Goal: Task Accomplishment & Management: Use online tool/utility

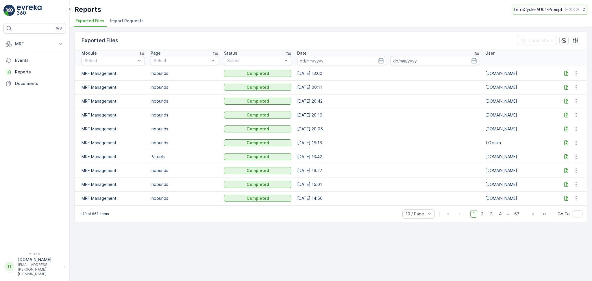
click at [544, 13] on button "TerraCycle-AU01-Prompt ( +10:00 )" at bounding box center [550, 10] width 74 height 10
type input "NZ"
click at [552, 38] on span "NZ (+12:00)" at bounding box center [541, 40] width 48 height 5
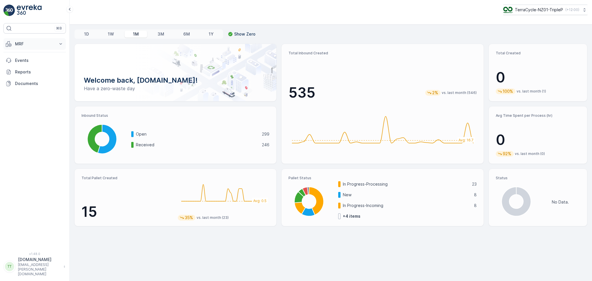
click at [34, 44] on p "MRF" at bounding box center [34, 44] width 39 height 6
click at [28, 62] on p "Inbound" at bounding box center [23, 62] width 16 height 6
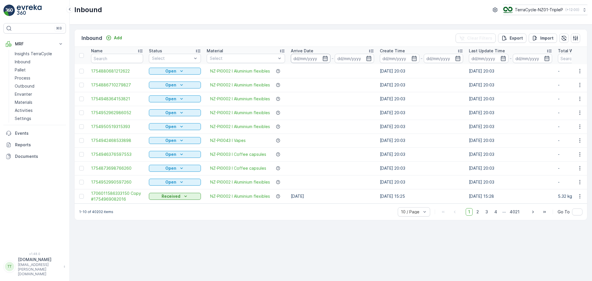
click at [314, 56] on input at bounding box center [311, 58] width 40 height 9
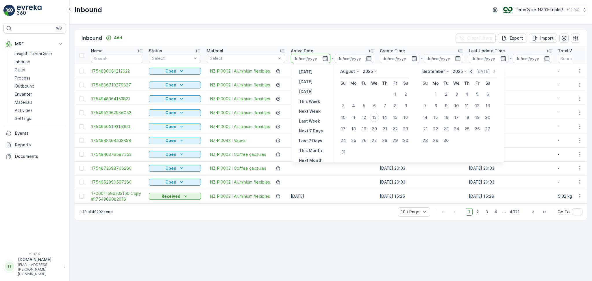
click at [469, 71] on icon "button" at bounding box center [471, 71] width 6 height 6
click at [403, 129] on div "26" at bounding box center [405, 128] width 9 height 9
type input "[DATE]"
click at [445, 117] on div "12" at bounding box center [445, 117] width 9 height 9
type input "[DATE]"
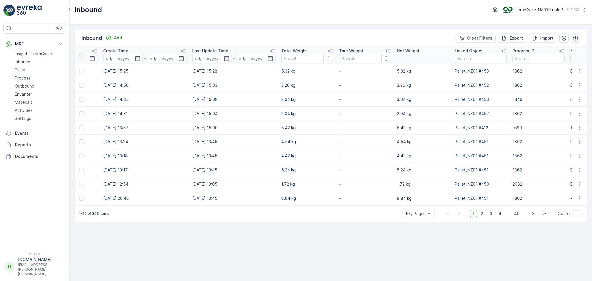
scroll to position [0, 451]
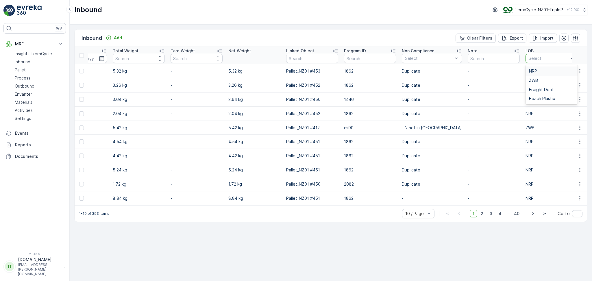
click at [536, 60] on div at bounding box center [548, 58] width 41 height 5
click at [533, 72] on div "NRP" at bounding box center [551, 71] width 45 height 5
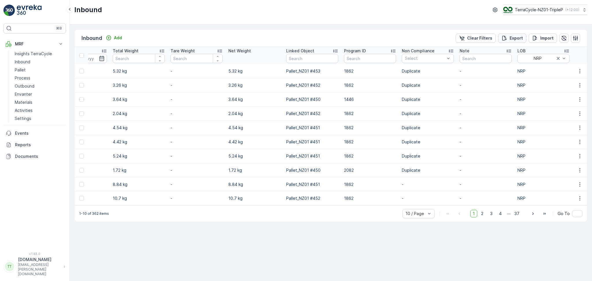
click at [511, 36] on p "Export" at bounding box center [515, 38] width 13 height 6
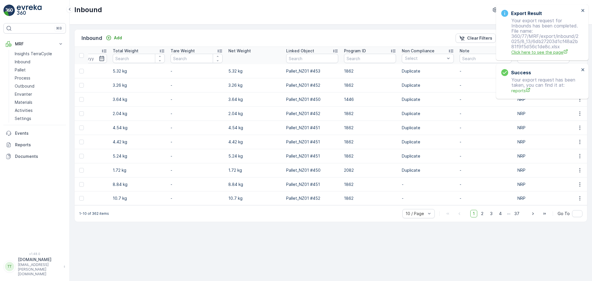
click at [548, 53] on span "Click here to see the page" at bounding box center [545, 52] width 68 height 6
click at [26, 144] on p "Reports" at bounding box center [39, 145] width 49 height 6
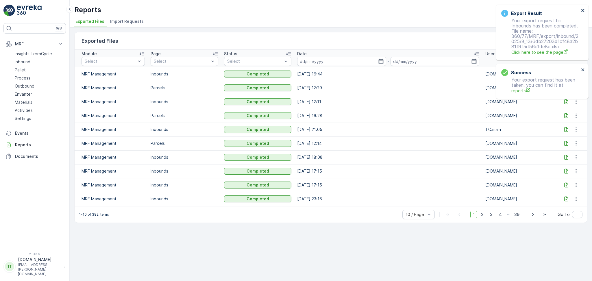
click at [582, 11] on icon "close" at bounding box center [582, 10] width 3 height 3
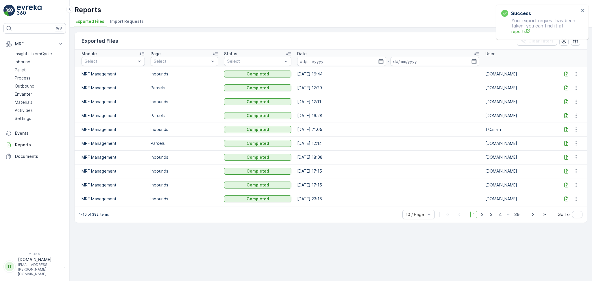
click at [566, 75] on icon at bounding box center [566, 74] width 6 height 6
click at [491, 13] on div "Reports TerraCycle-NZ01-TripleP ( +12:00 )" at bounding box center [330, 10] width 513 height 10
